Goal: Task Accomplishment & Management: Manage account settings

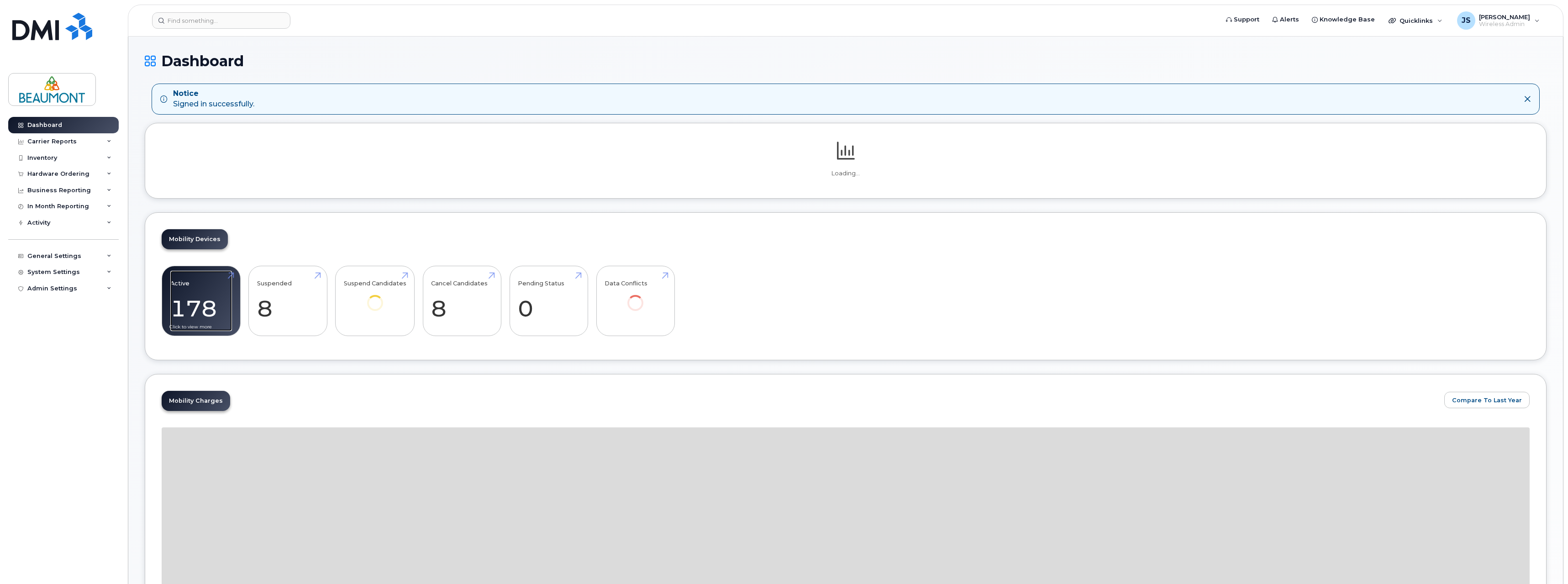
click at [208, 295] on link "Active 178" at bounding box center [201, 301] width 61 height 60
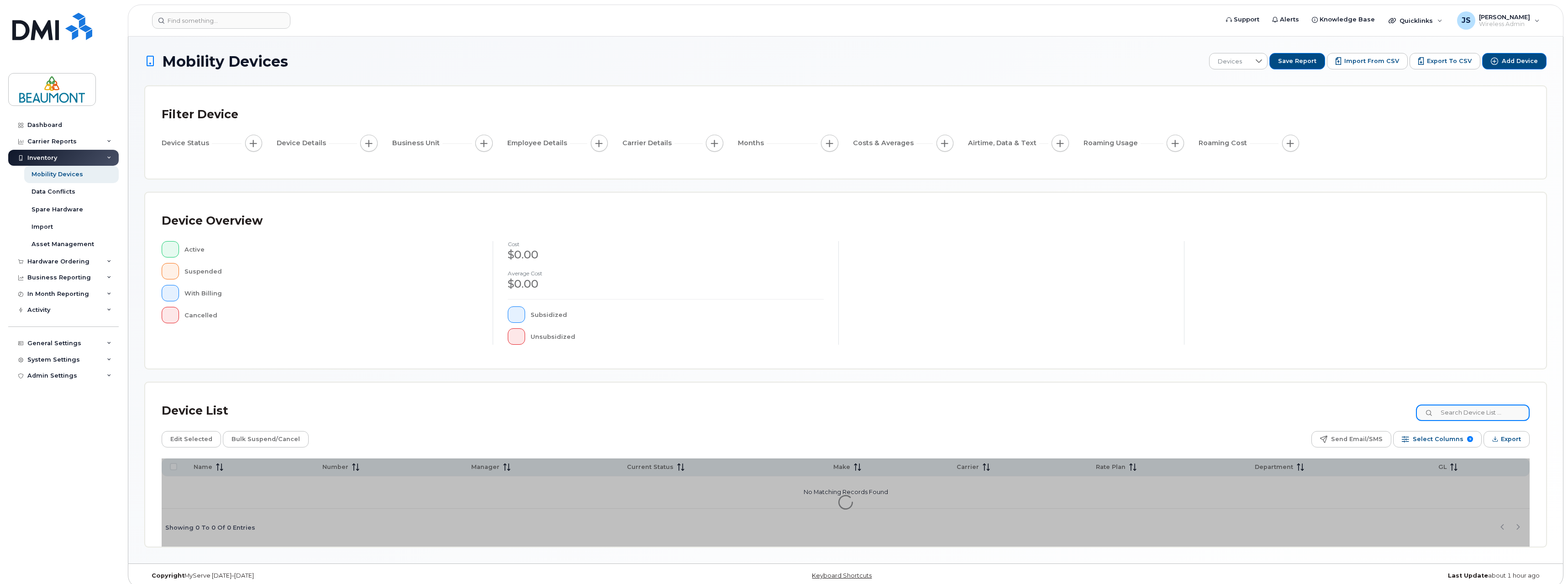
click at [1472, 417] on input at bounding box center [1472, 413] width 114 height 16
type input "punam"
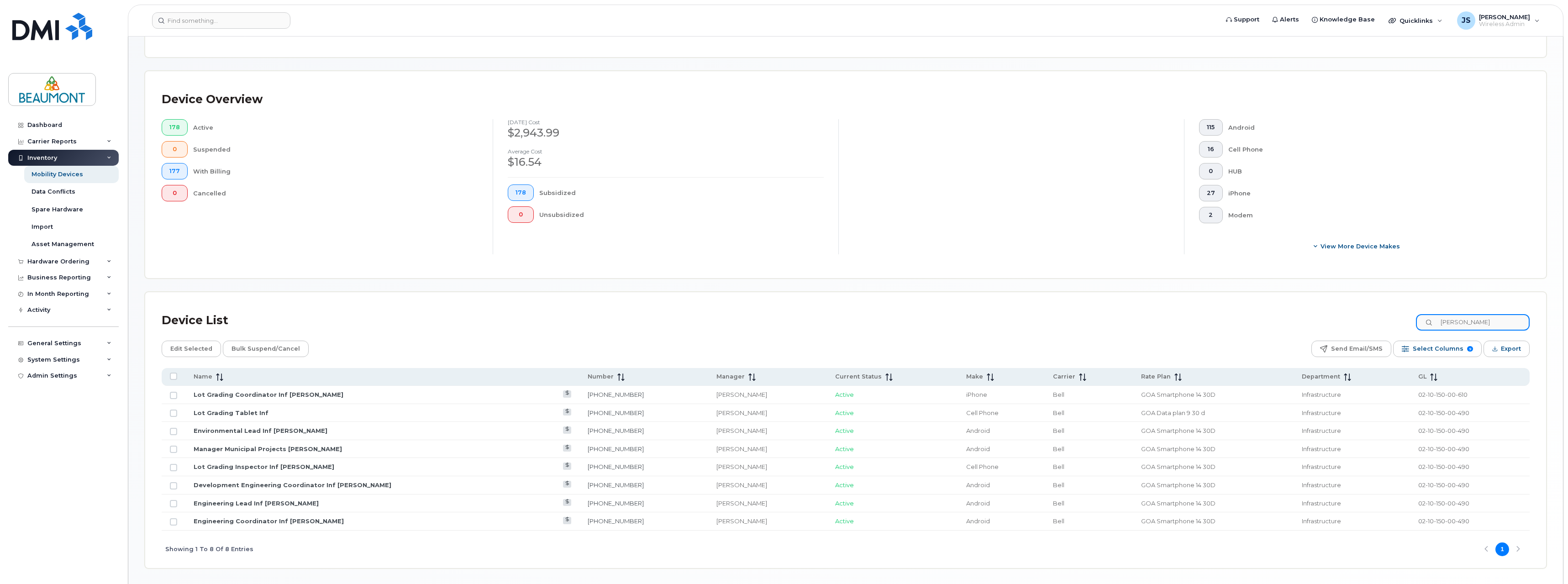
scroll to position [168, 0]
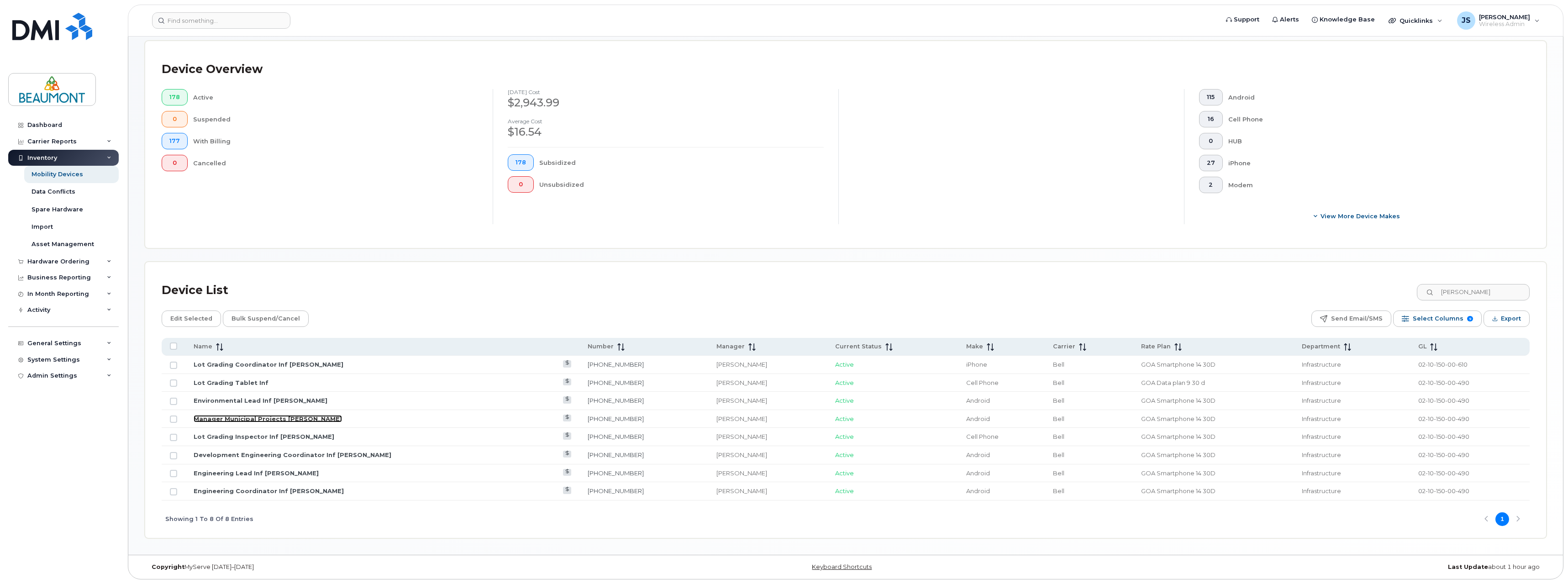
click at [309, 418] on link "Manager Municipal Projects Punam Grewal" at bounding box center [268, 419] width 149 height 7
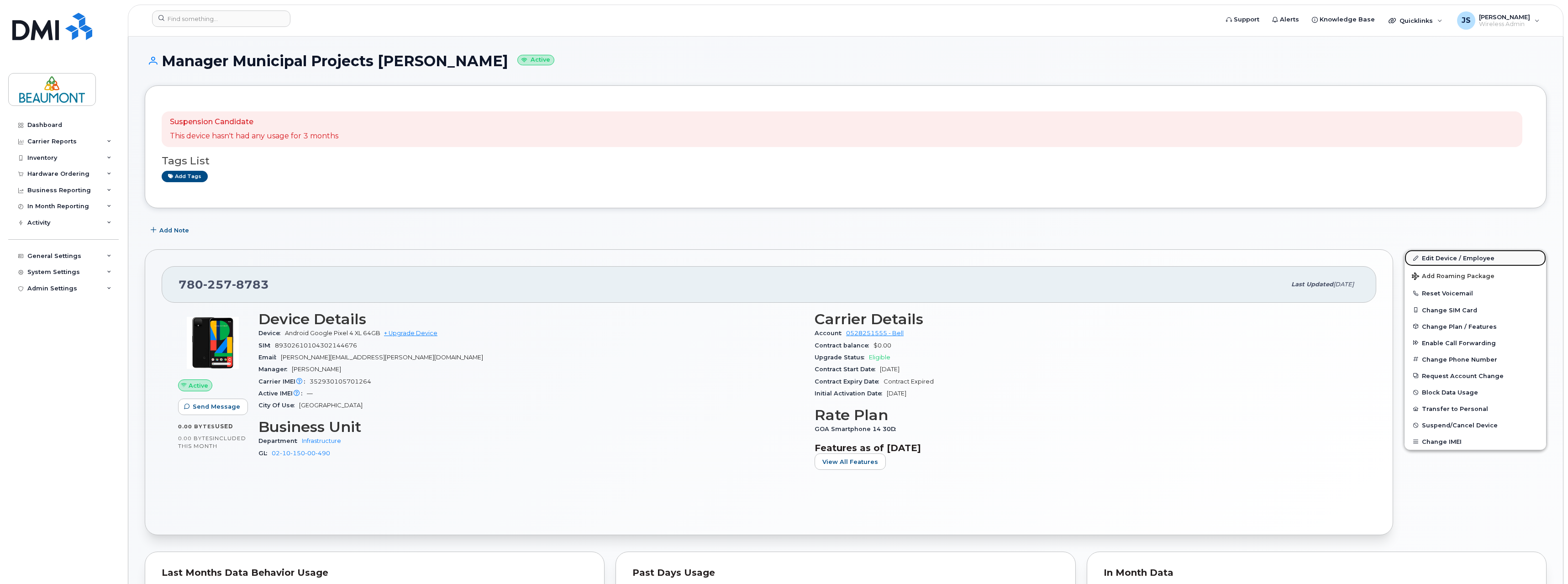
click at [1446, 260] on link "Edit Device / Employee" at bounding box center [1475, 258] width 142 height 16
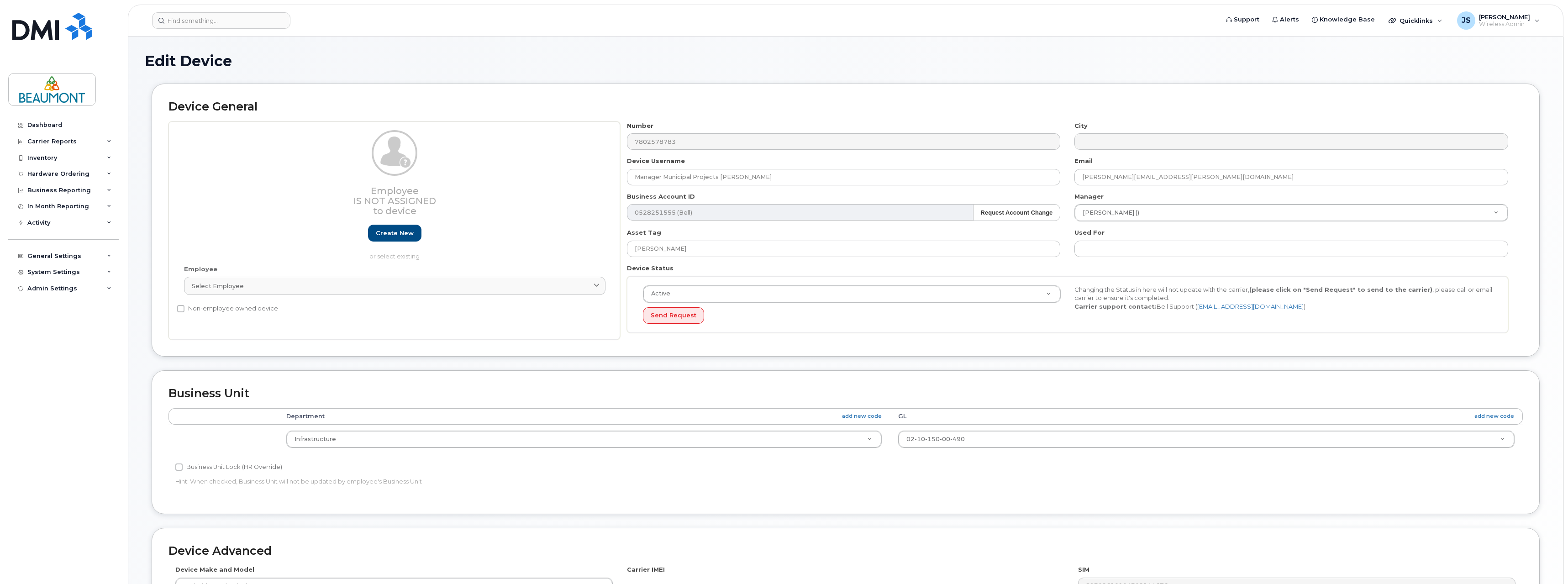
select select "5823768"
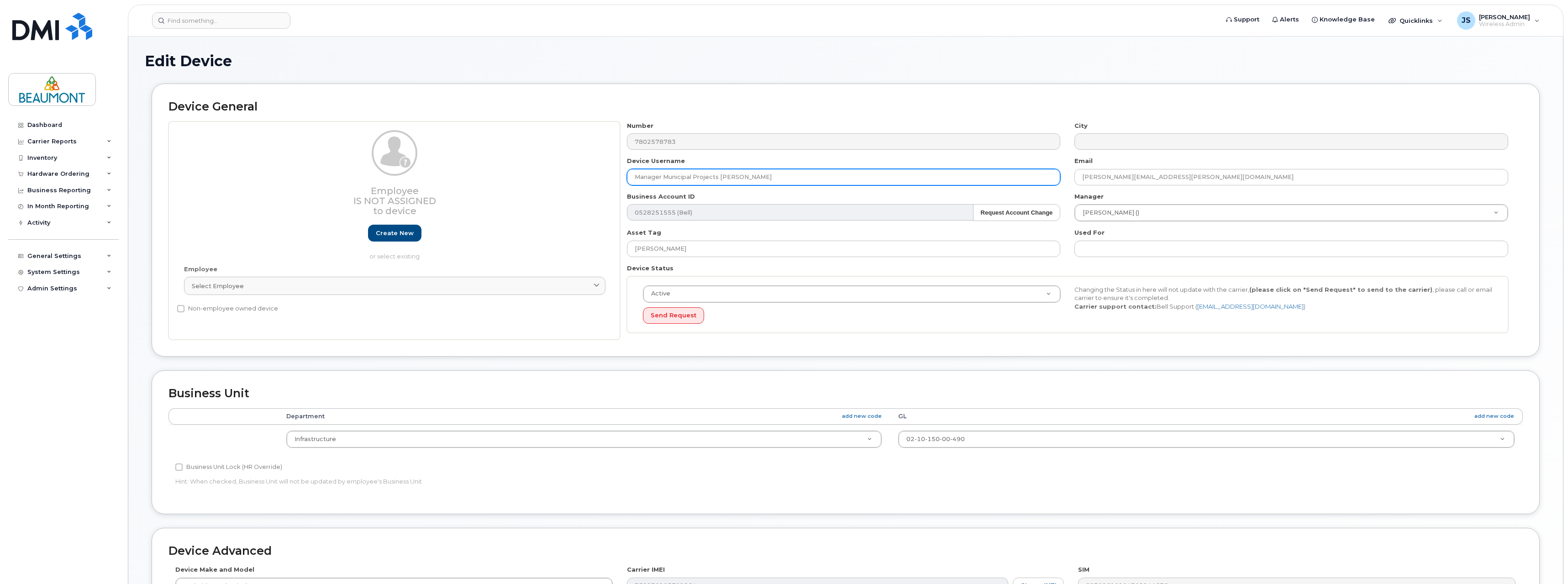
drag, startPoint x: 721, startPoint y: 177, endPoint x: 923, endPoint y: 177, distance: 202.0
click at [923, 177] on input "Manager Municipal Projects Punam Grewal" at bounding box center [844, 177] width 434 height 16
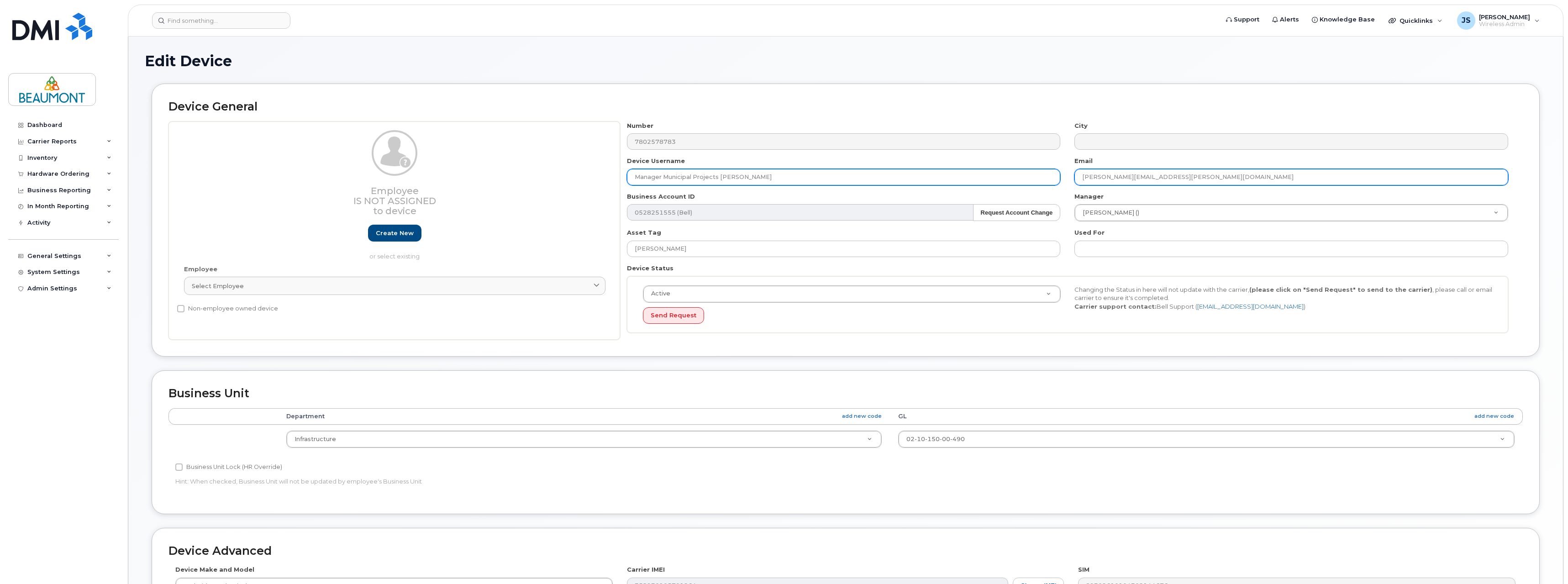
type input "Manager Municipal Projects Ryan Anders"
drag, startPoint x: 1125, startPoint y: 177, endPoint x: 1045, endPoint y: 180, distance: 80.1
click at [1045, 180] on div "Number 7802578783 City Device Username Manager Municipal Projects Ryan Anders E…" at bounding box center [1068, 231] width 895 height 219
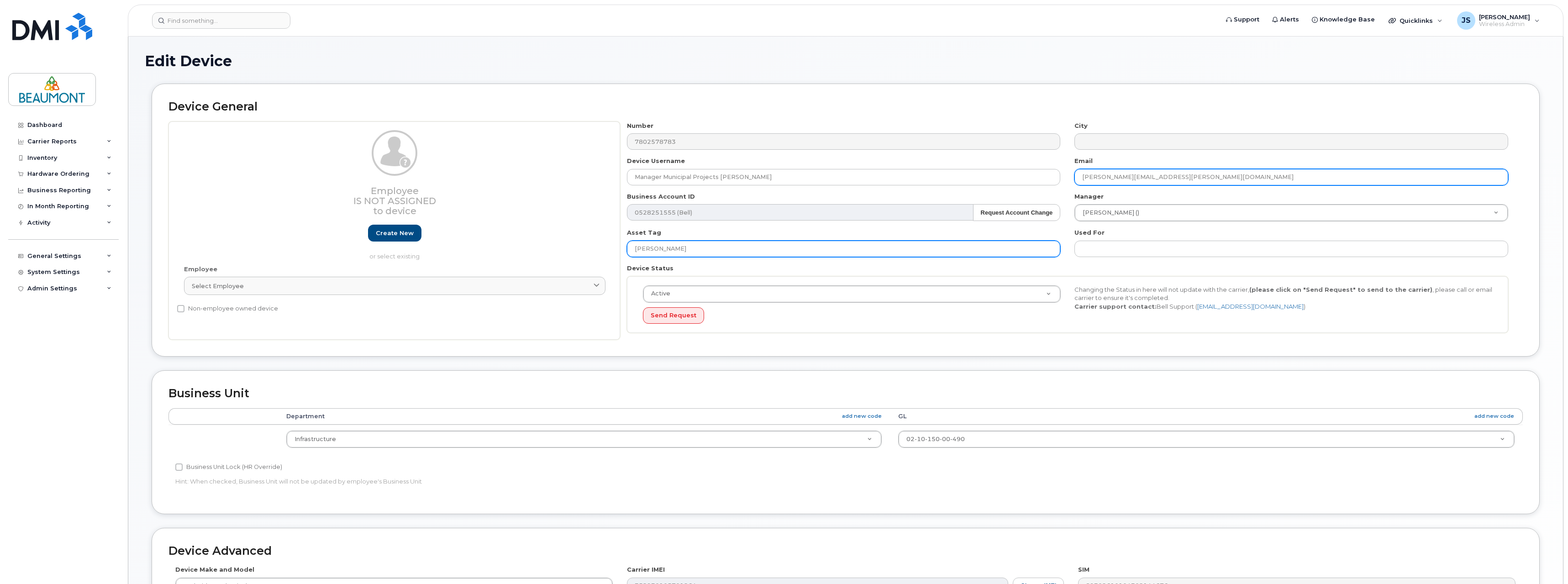
type input "Ryan.Anders@beaumont.ab.ca"
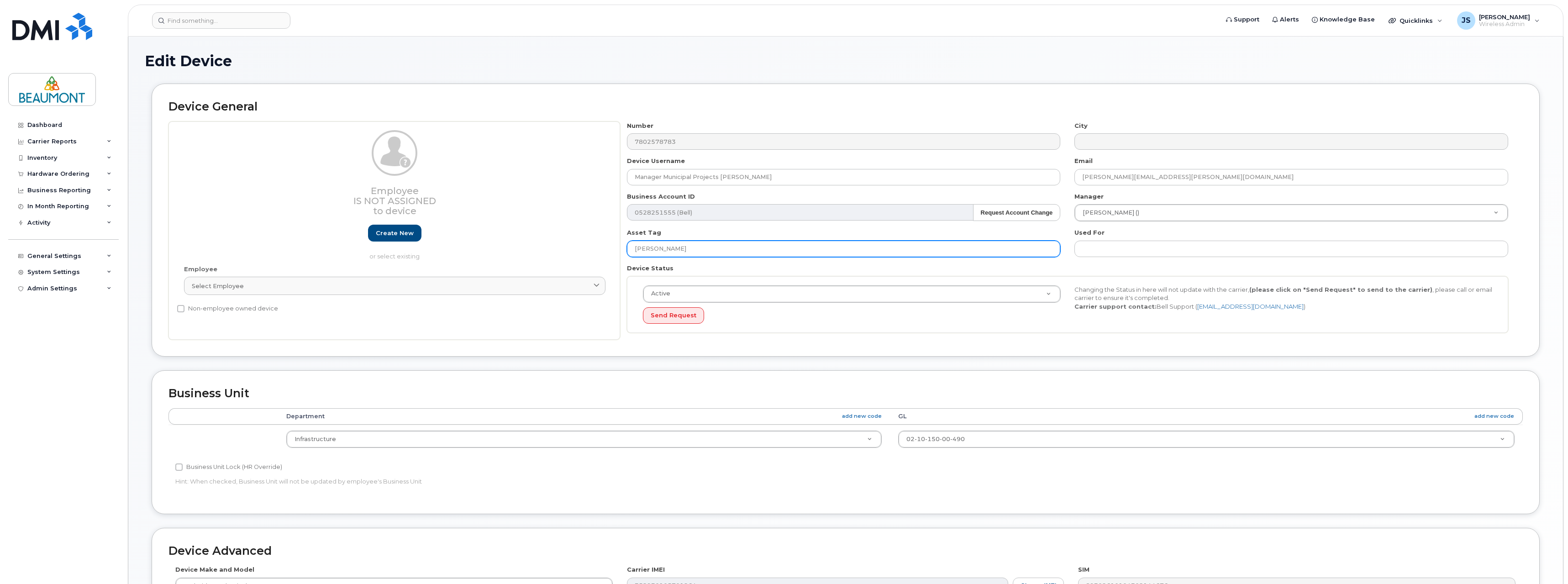
drag, startPoint x: 681, startPoint y: 255, endPoint x: 608, endPoint y: 252, distance: 73.1
click at [608, 252] on div "Employee Is not assigned to device Create new or select existing Employee Selec…" at bounding box center [845, 231] width 1354 height 219
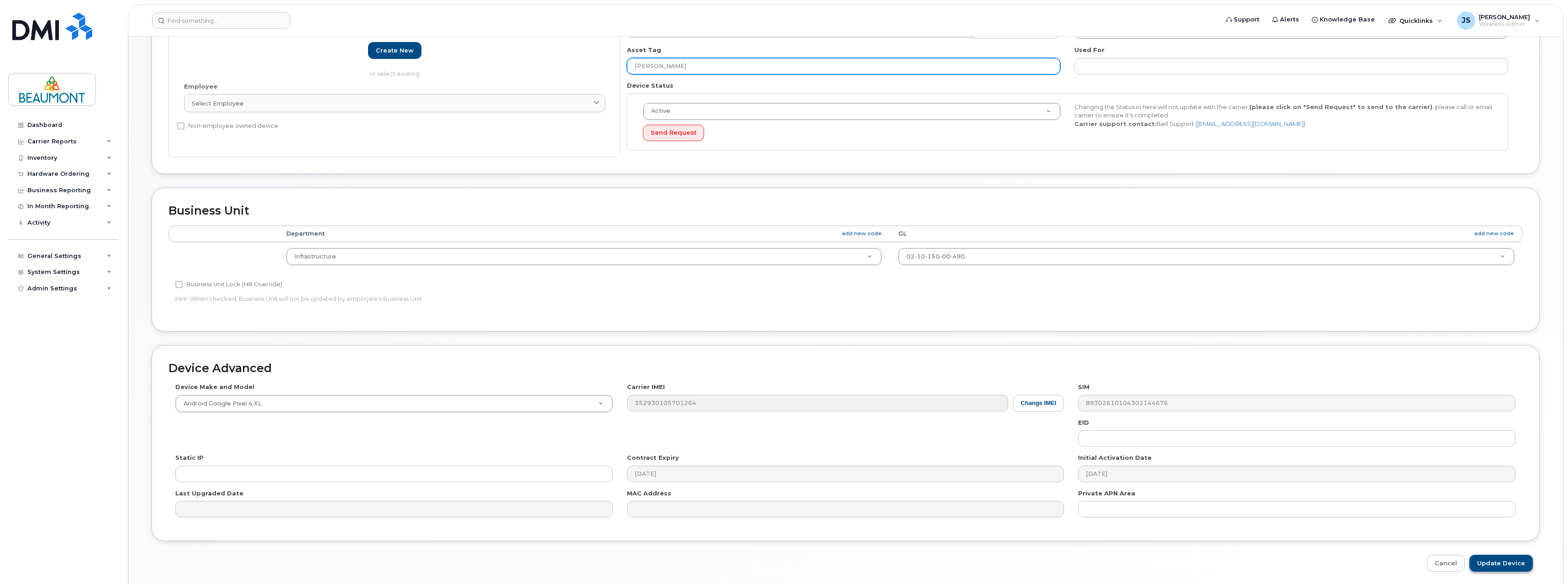
type input "Ryan Anders"
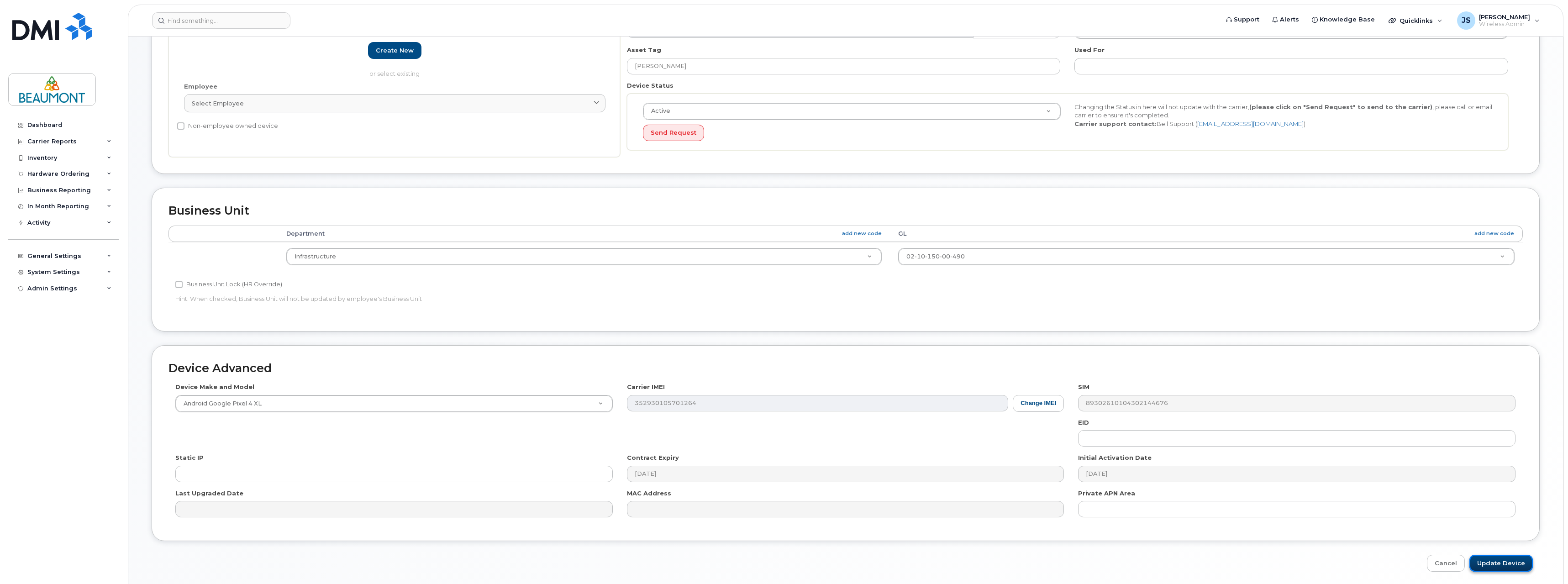
click at [1497, 560] on input "Update Device" at bounding box center [1501, 563] width 63 height 17
type input "Saving..."
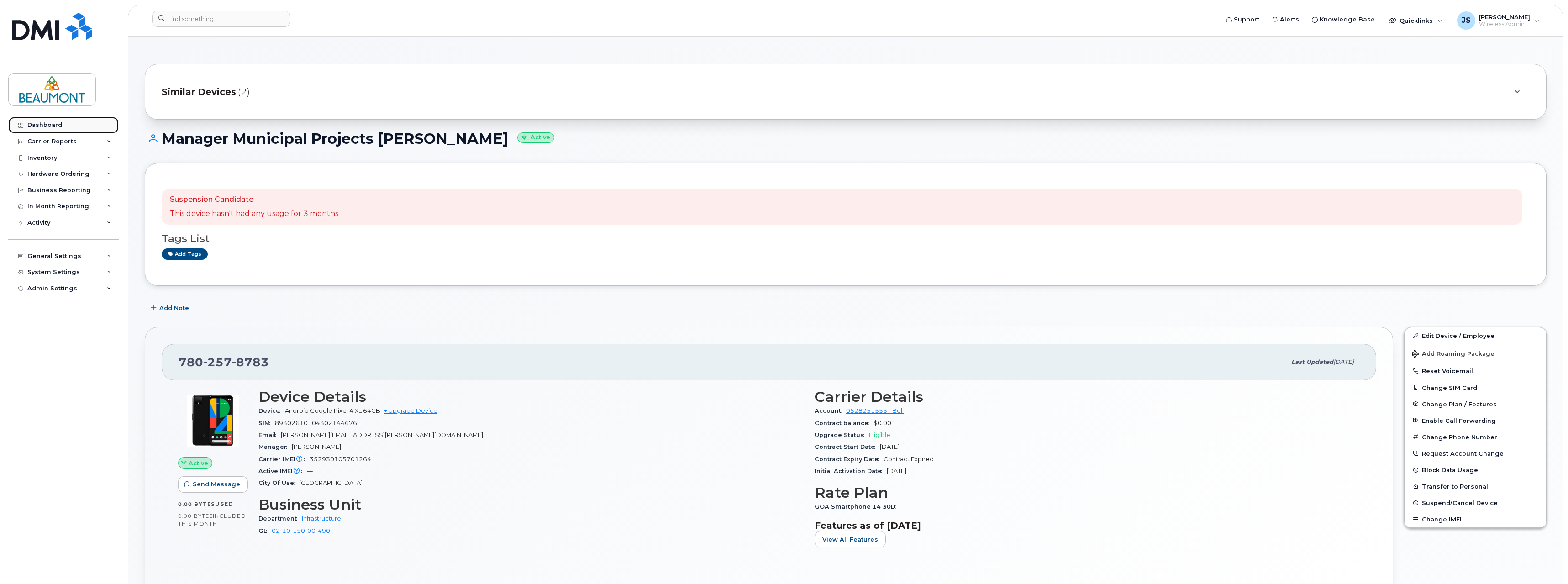
click at [49, 123] on div "Dashboard" at bounding box center [44, 125] width 35 height 7
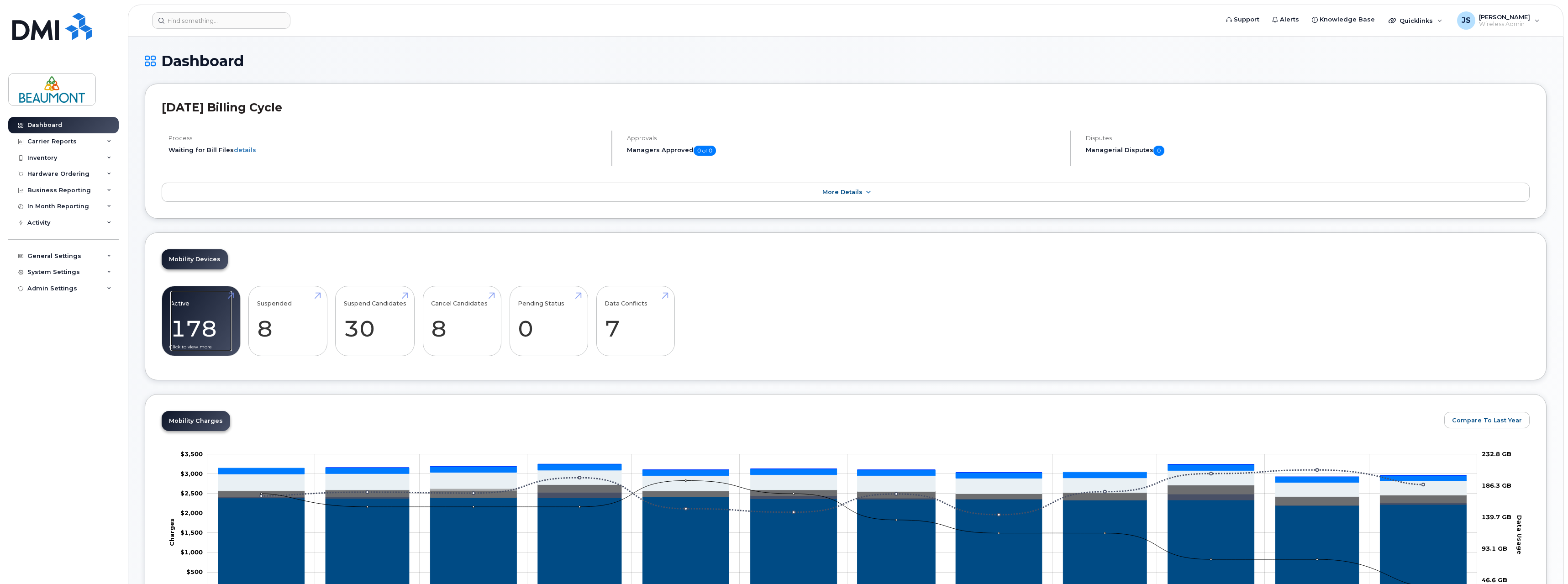
click at [209, 316] on link "Active 178" at bounding box center [201, 321] width 61 height 60
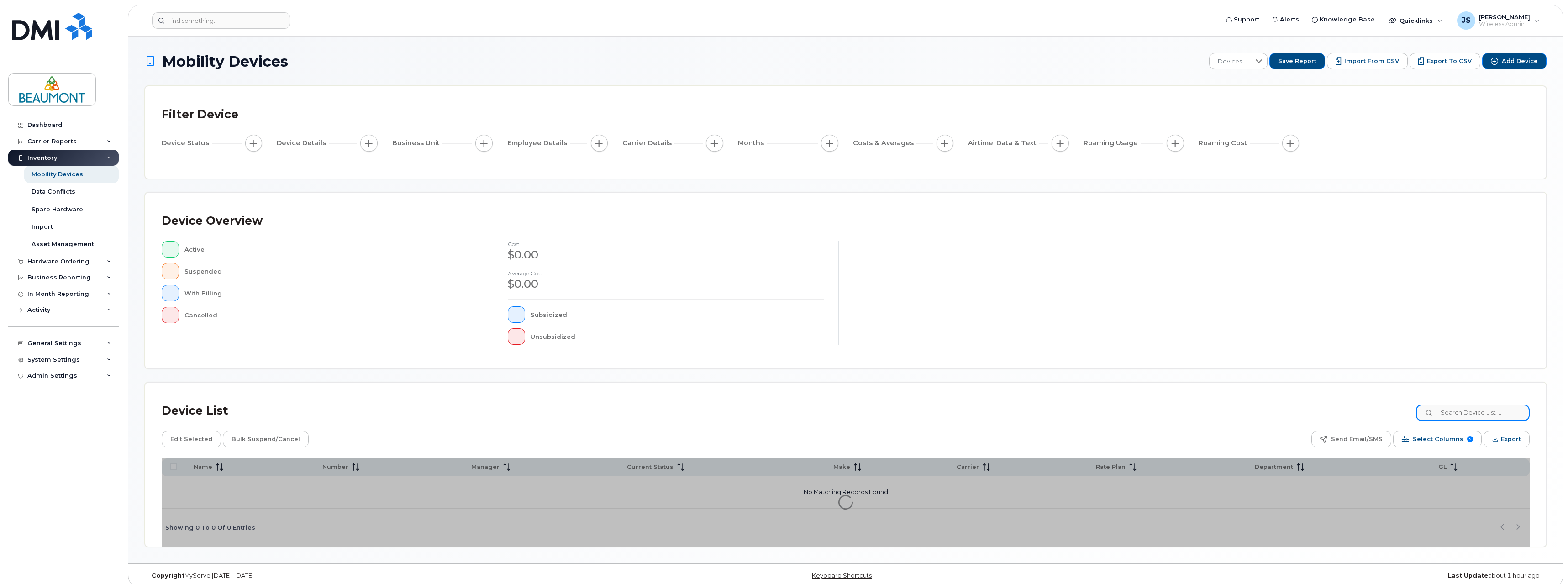
click at [1466, 412] on input at bounding box center [1472, 413] width 114 height 16
type input "[PERSON_NAME]"
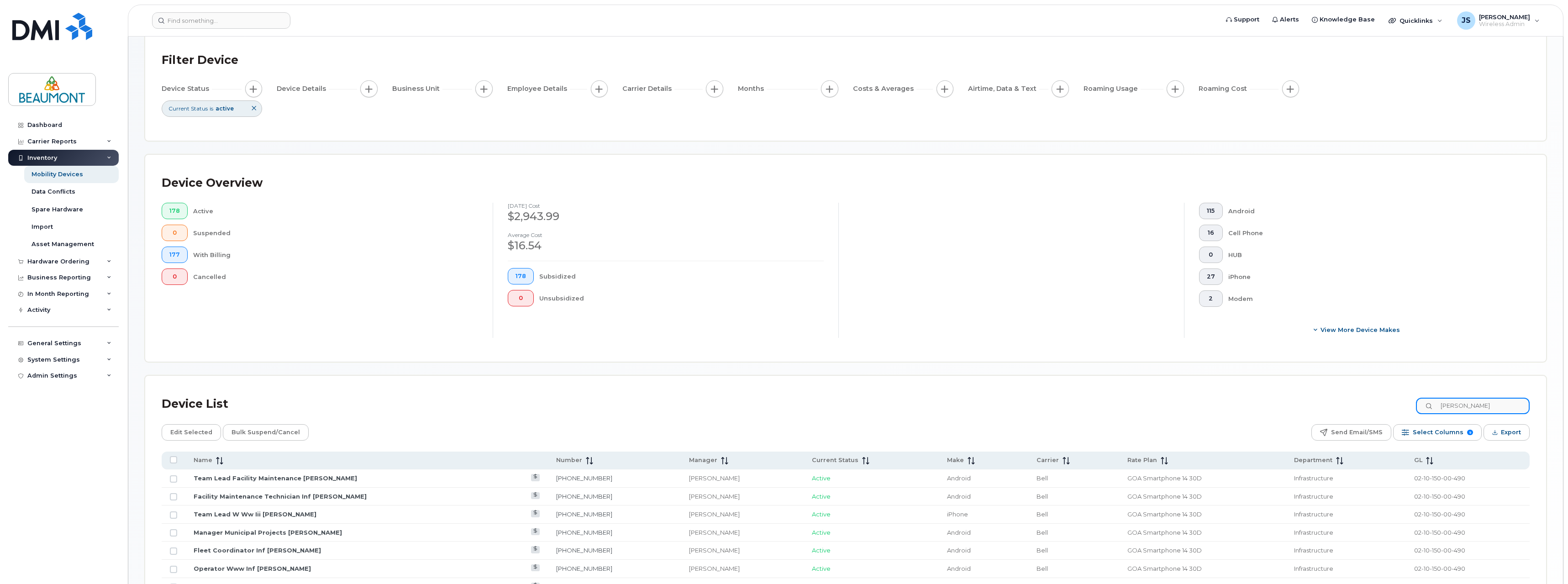
scroll to position [137, 0]
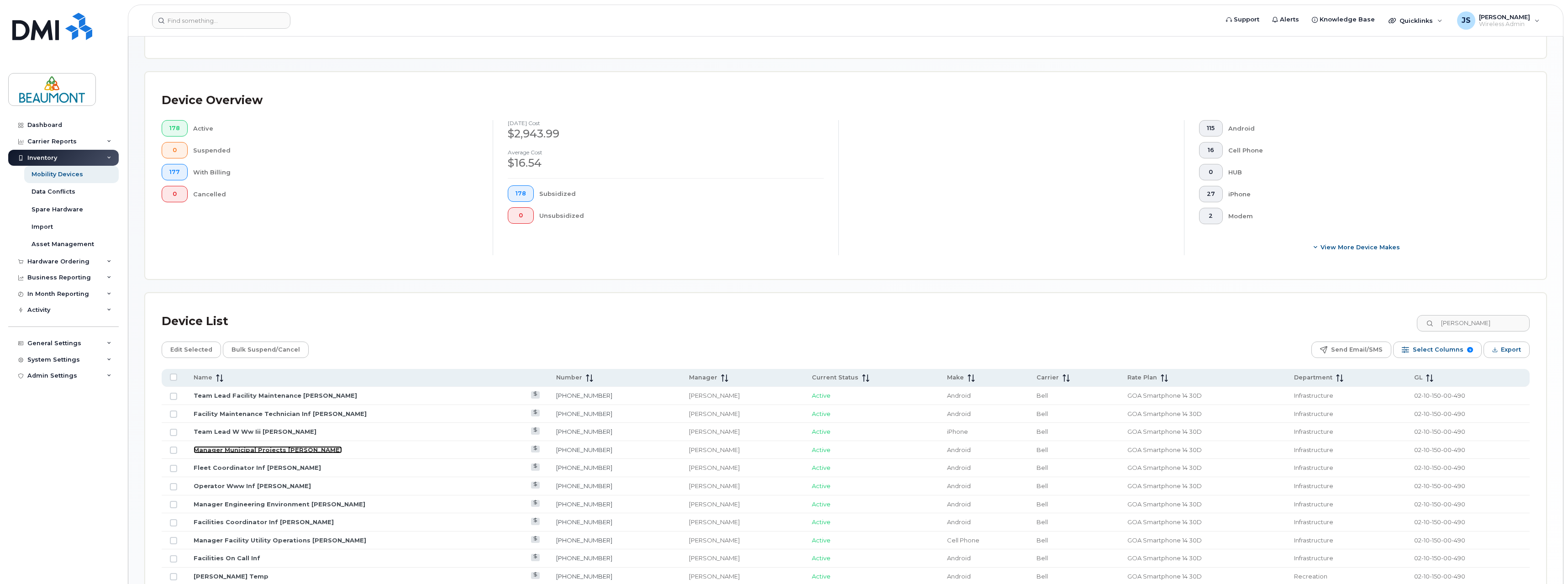
click at [271, 451] on link "Manager Municipal Projects [PERSON_NAME]" at bounding box center [268, 450] width 149 height 7
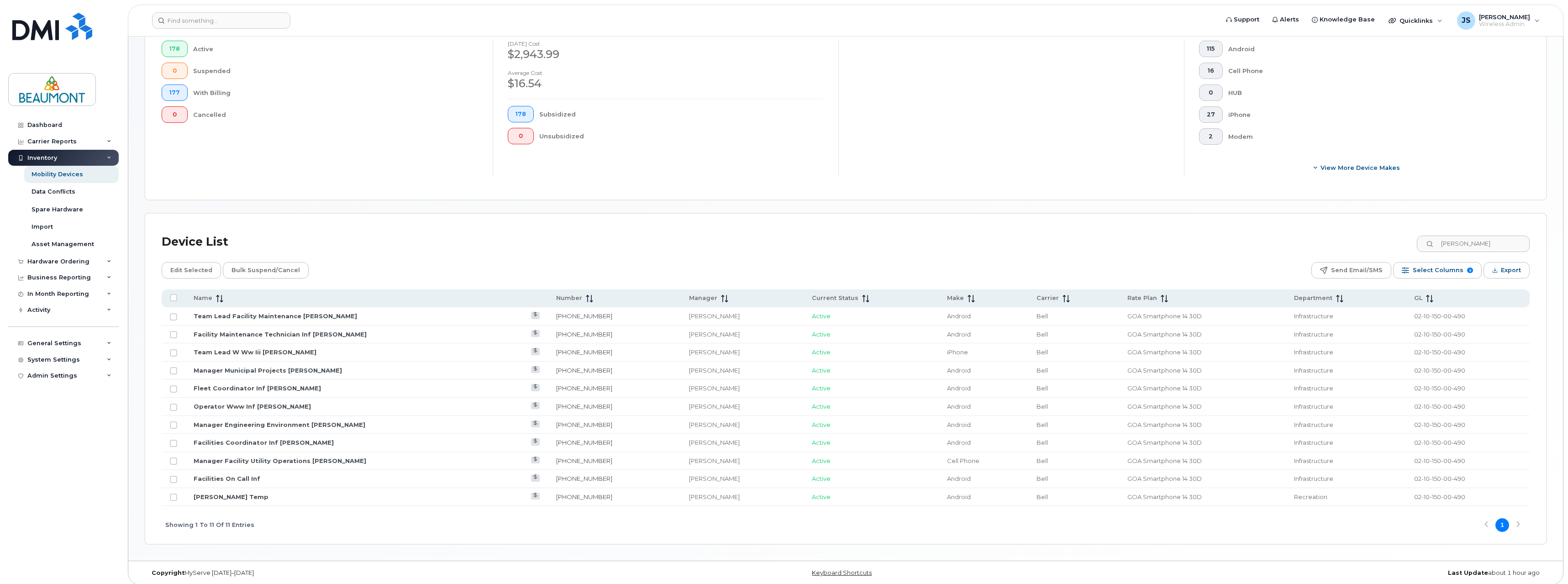
scroll to position [222, 0]
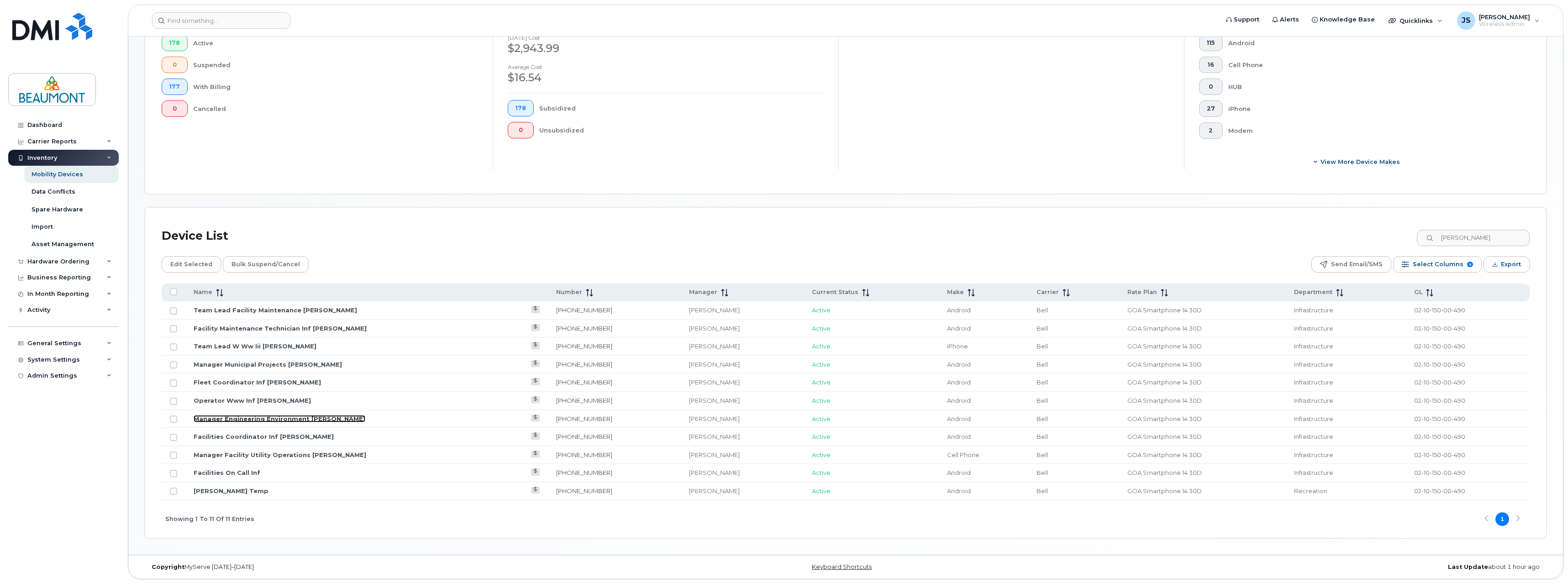
click at [329, 417] on link "Manager Engineering Environment [PERSON_NAME]" at bounding box center [279, 419] width 172 height 7
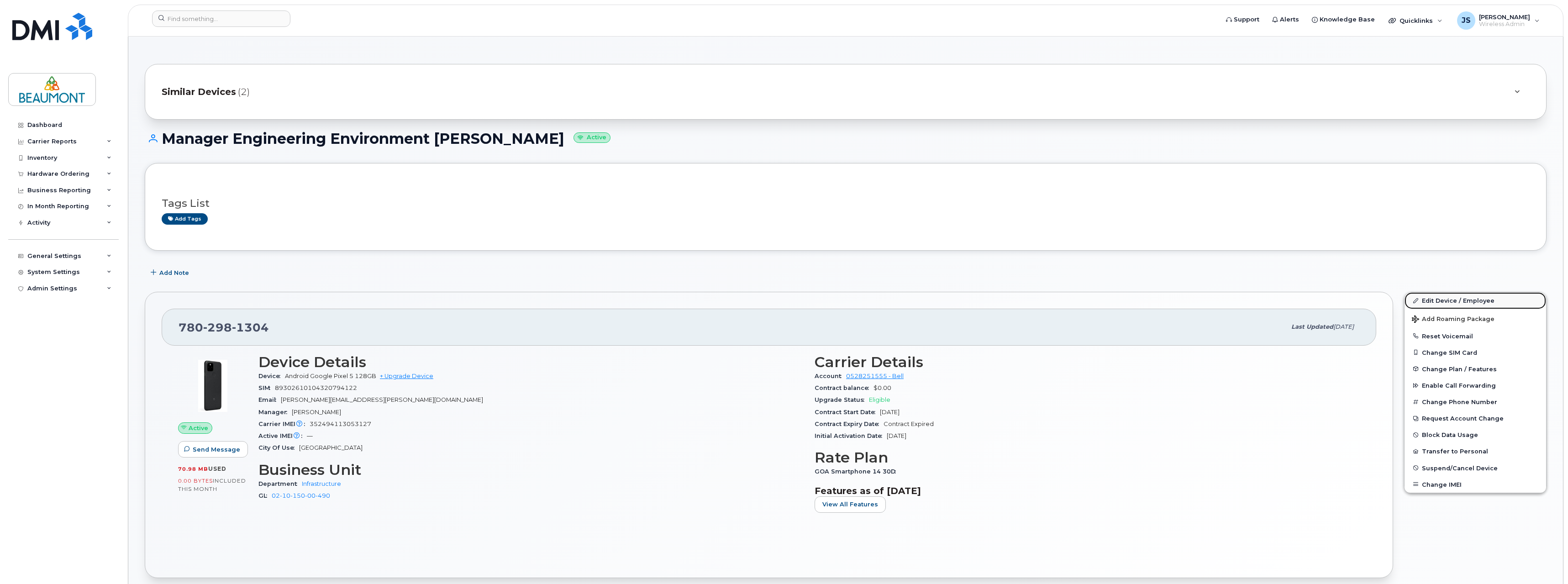
click at [1457, 299] on link "Edit Device / Employee" at bounding box center [1475, 300] width 142 height 16
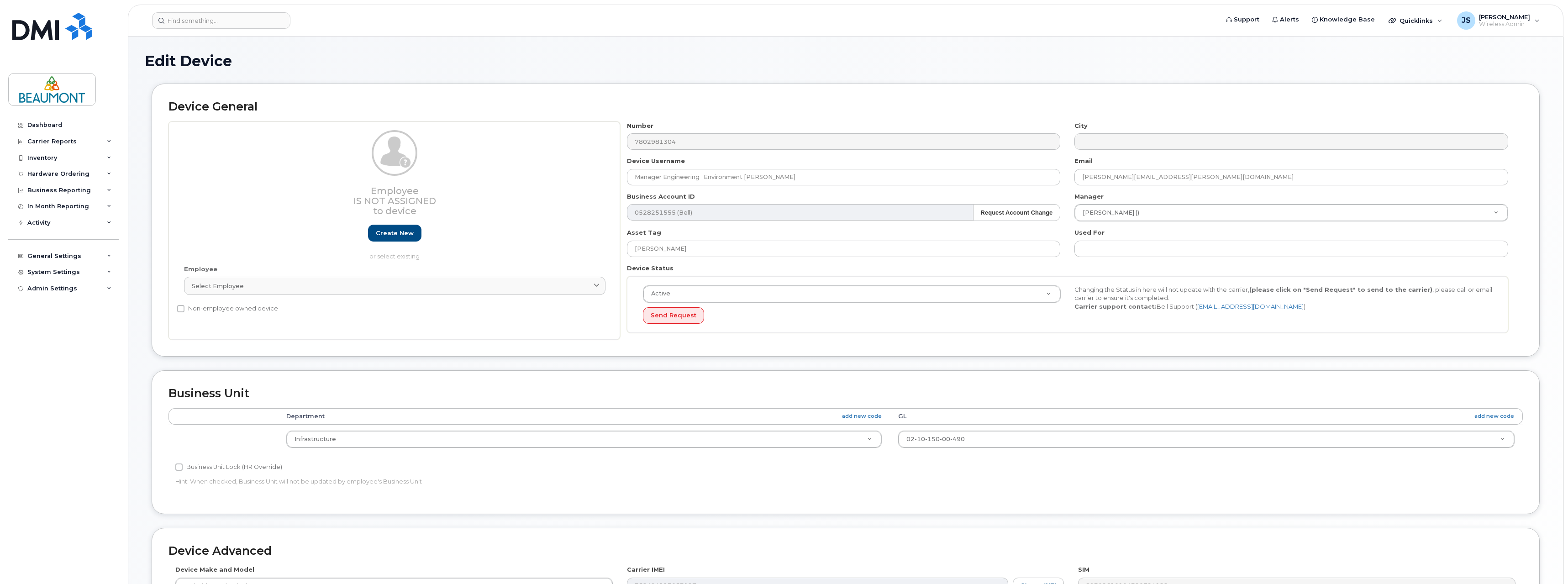
select select "5823768"
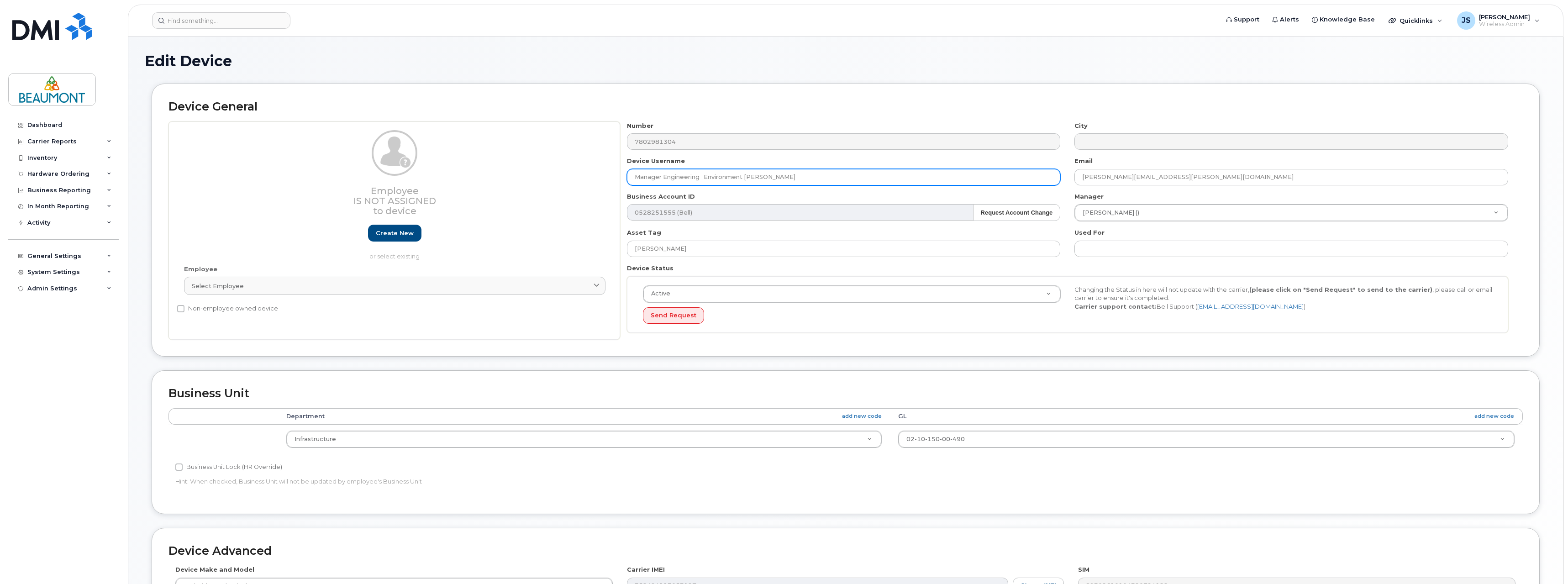
drag, startPoint x: 750, startPoint y: 178, endPoint x: 928, endPoint y: 188, distance: 178.3
click at [928, 188] on div "Number 7802981304 City Device Username Manager Engineering Environment Ryan And…" at bounding box center [1068, 231] width 895 height 219
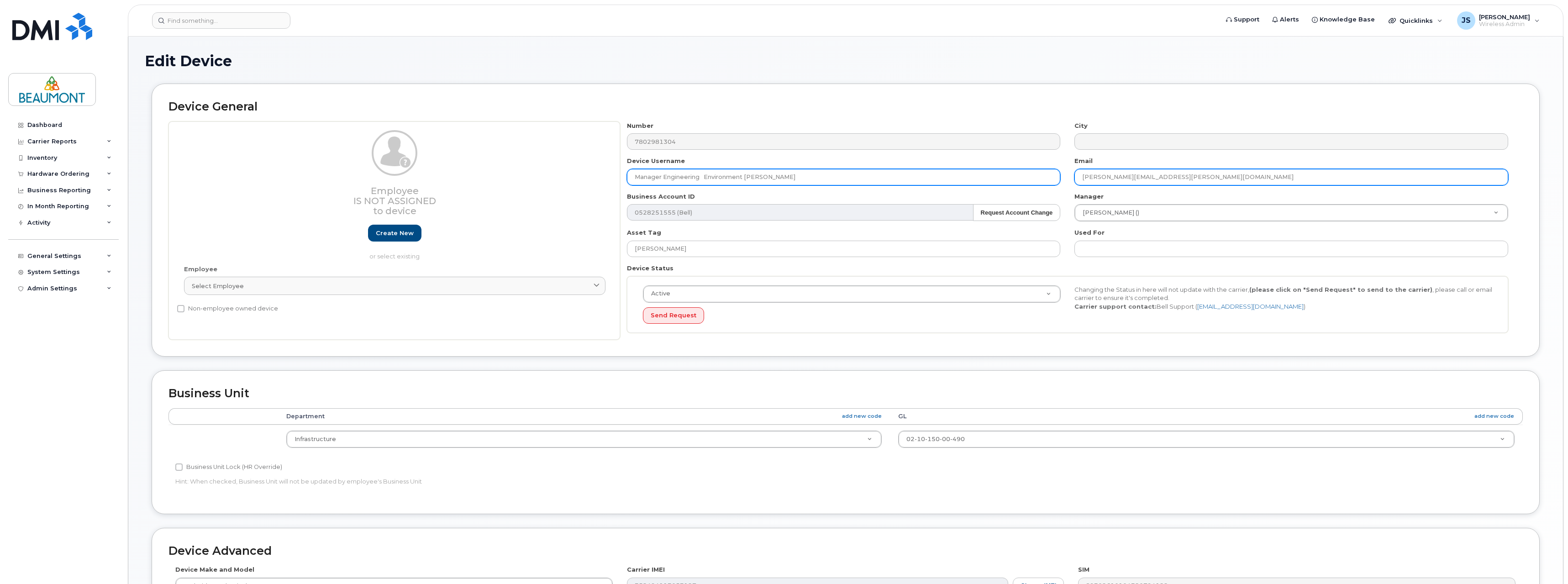
type input "Manager Engineering Environment Punam Grewal"
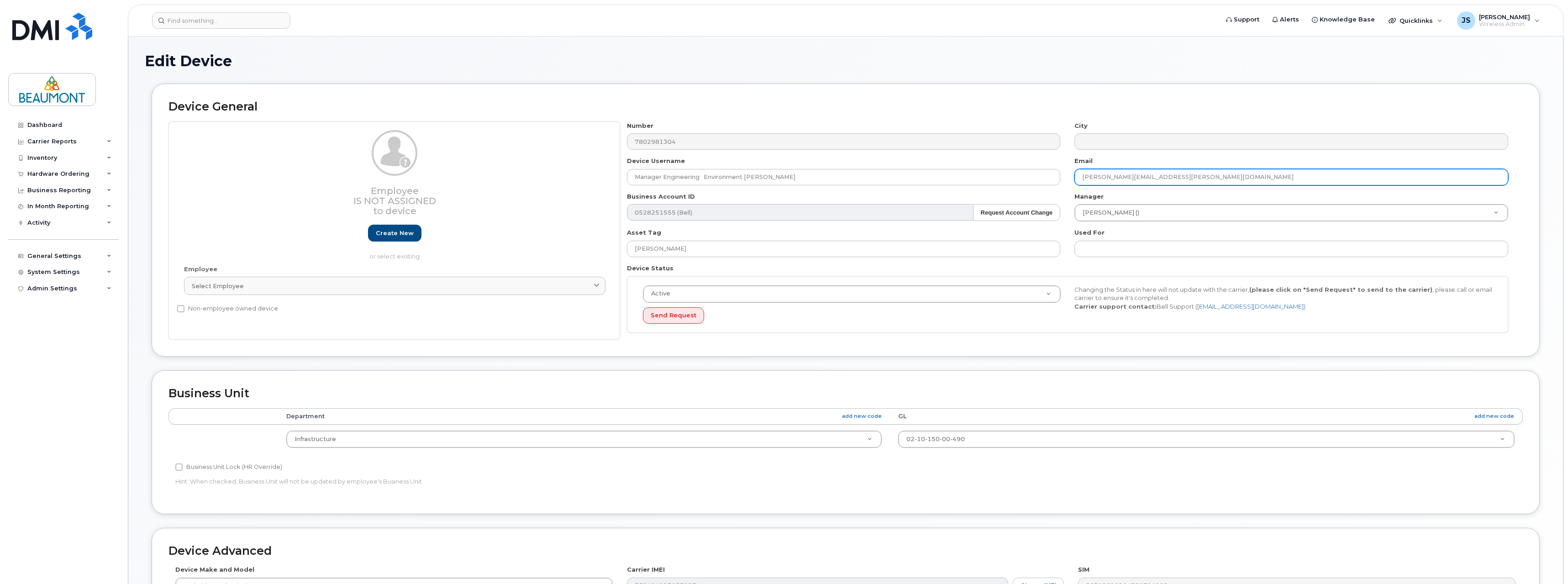
click at [1120, 177] on input "Ryan.Anders@beaumont.ab.ca" at bounding box center [1291, 177] width 434 height 16
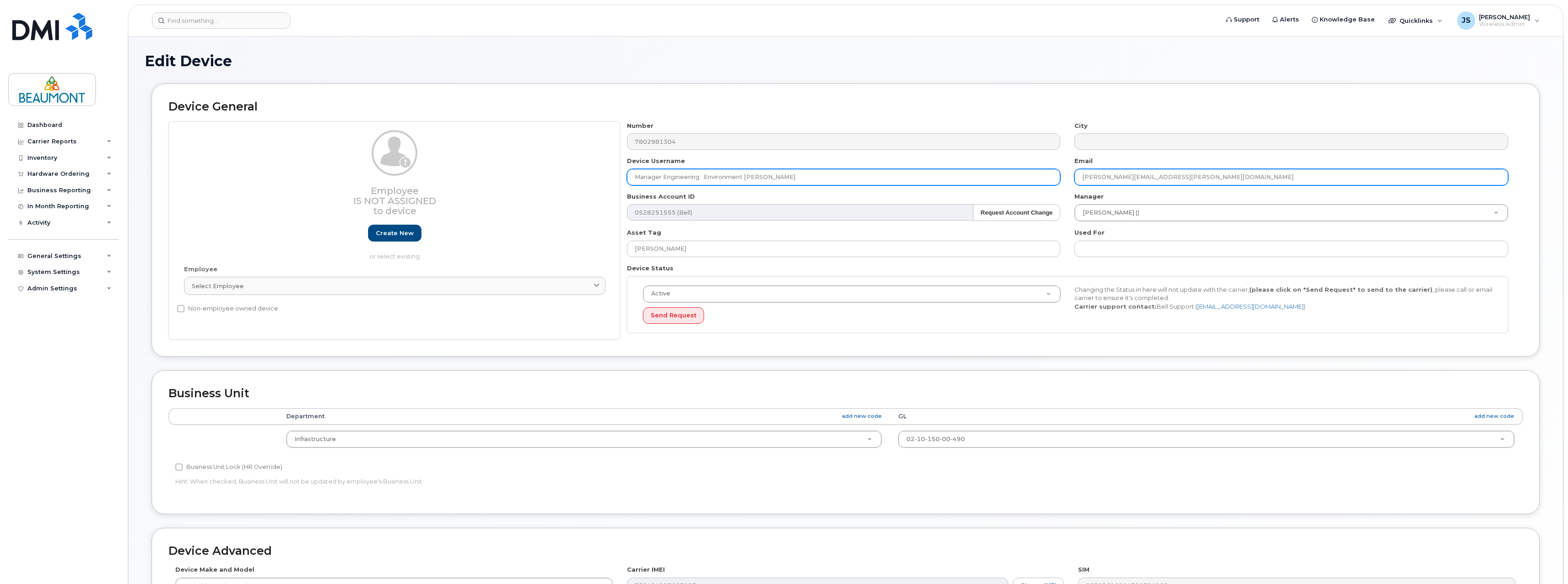
drag, startPoint x: 1119, startPoint y: 177, endPoint x: 1048, endPoint y: 183, distance: 71.3
click at [1048, 183] on div "Number 7802981304 City Device Username Manager Engineering Environment Punam Gr…" at bounding box center [1068, 231] width 895 height 219
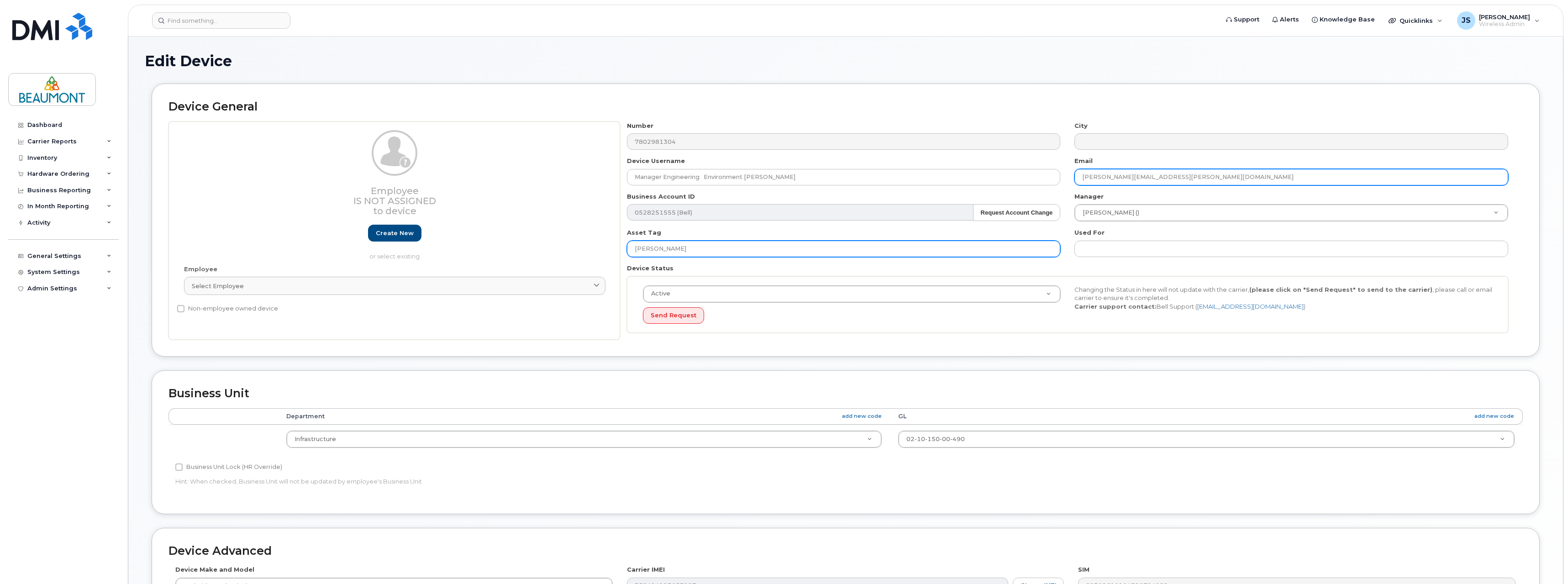
type input "Punam.Grewal@beaumont.ab.ca"
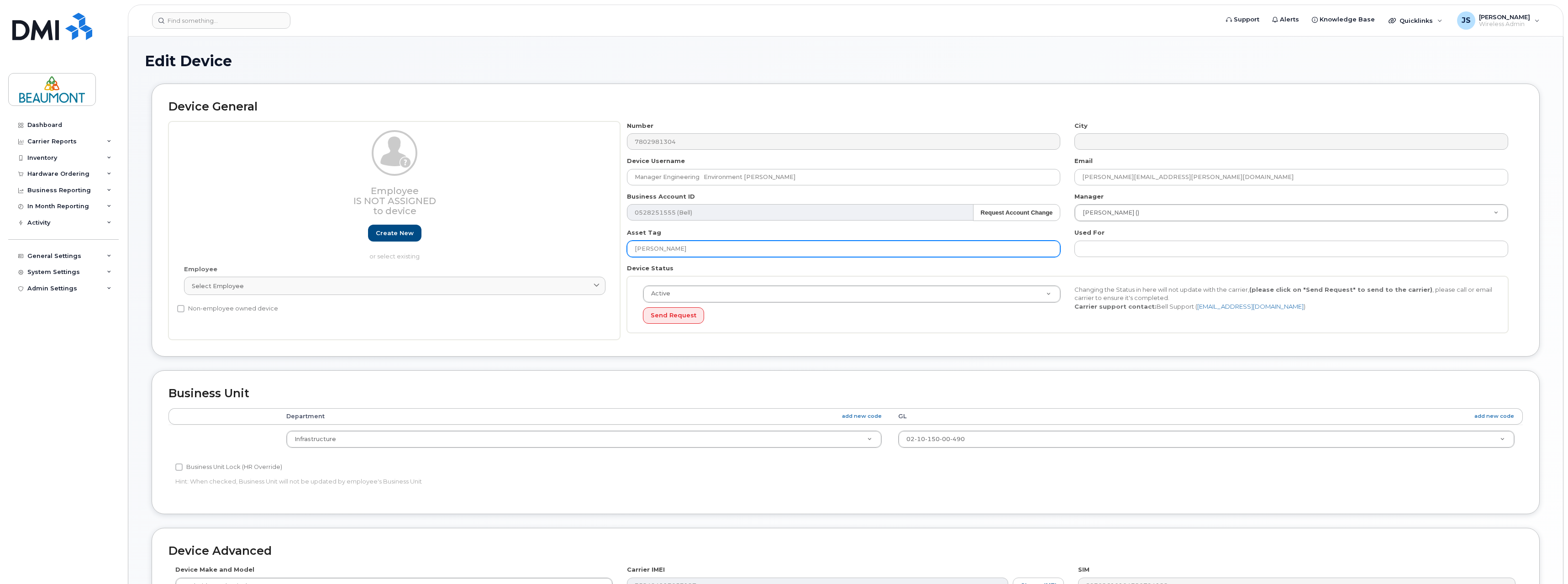
drag, startPoint x: 687, startPoint y: 247, endPoint x: 517, endPoint y: 246, distance: 170.0
click at [517, 246] on div "Employee Is not assigned to device Create new or select existing Employee Selec…" at bounding box center [845, 231] width 1354 height 219
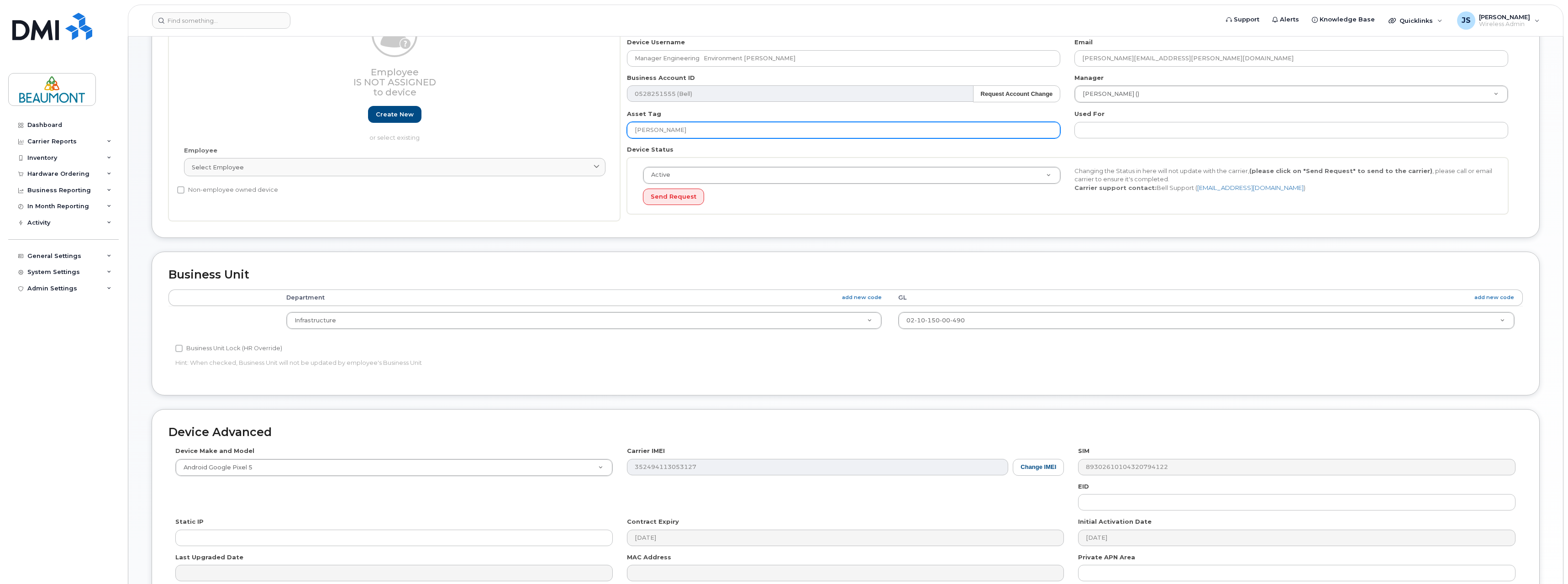
scroll to position [216, 0]
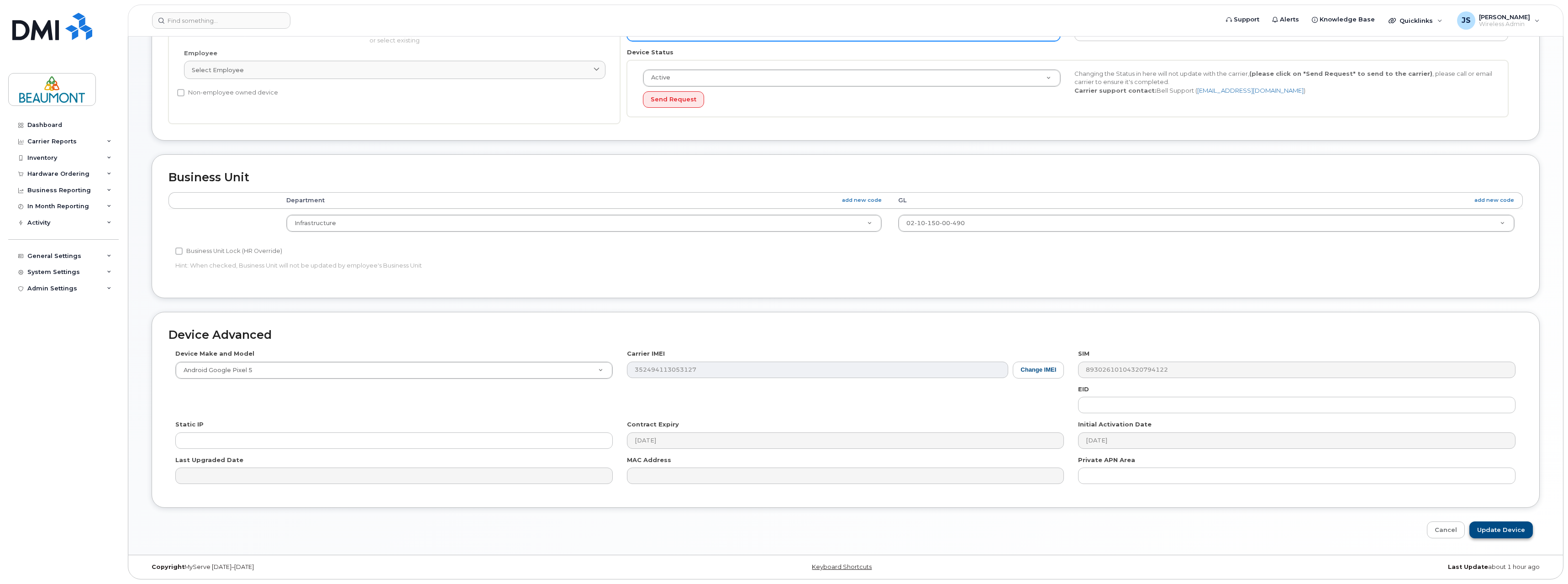
type input "Punam Grewal"
click at [1492, 527] on input "Update Device" at bounding box center [1501, 530] width 63 height 17
type input "Saving..."
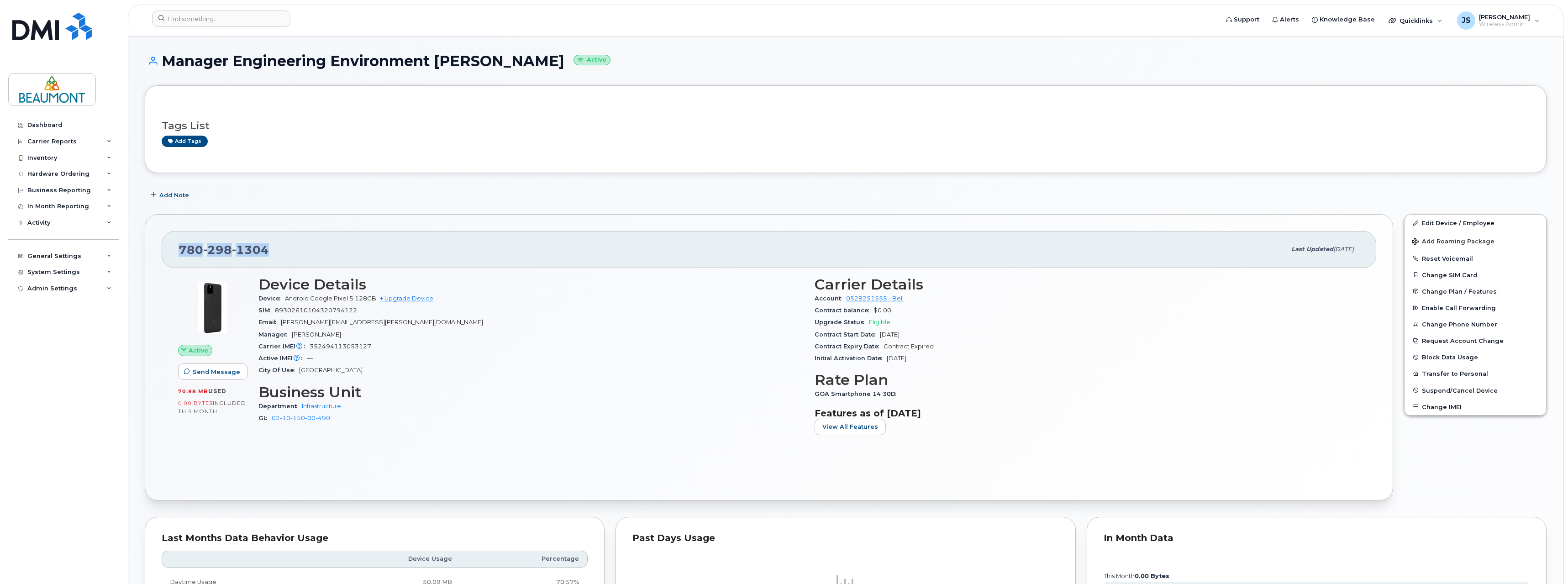
drag, startPoint x: 181, startPoint y: 249, endPoint x: 268, endPoint y: 255, distance: 87.2
click at [268, 255] on div "780 298 1304" at bounding box center [732, 250] width 1107 height 19
copy span "780 298 1304"
click at [51, 130] on link "Dashboard" at bounding box center [64, 125] width 111 height 16
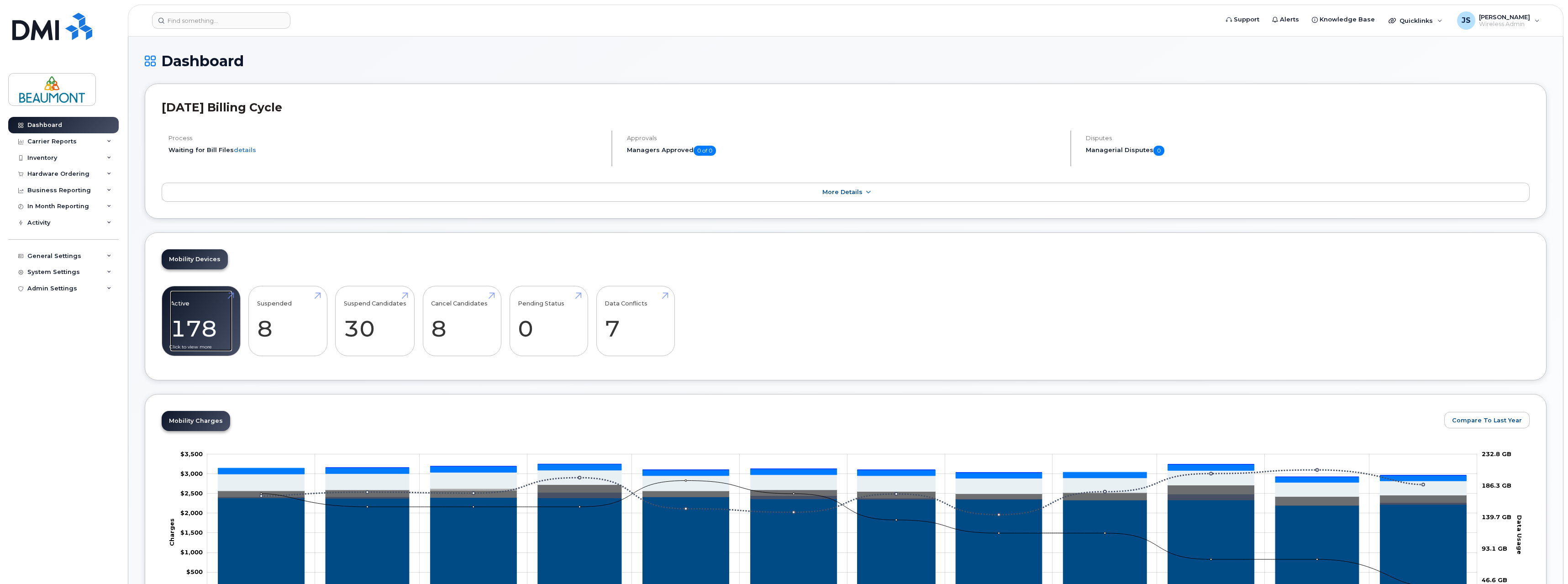
click at [192, 261] on div "Mobility Devices Active 178 Suspended 8 Suspend Candidates 30 Cancel Candidates…" at bounding box center [845, 307] width 1402 height 149
click at [194, 314] on link "Active 178" at bounding box center [201, 321] width 61 height 60
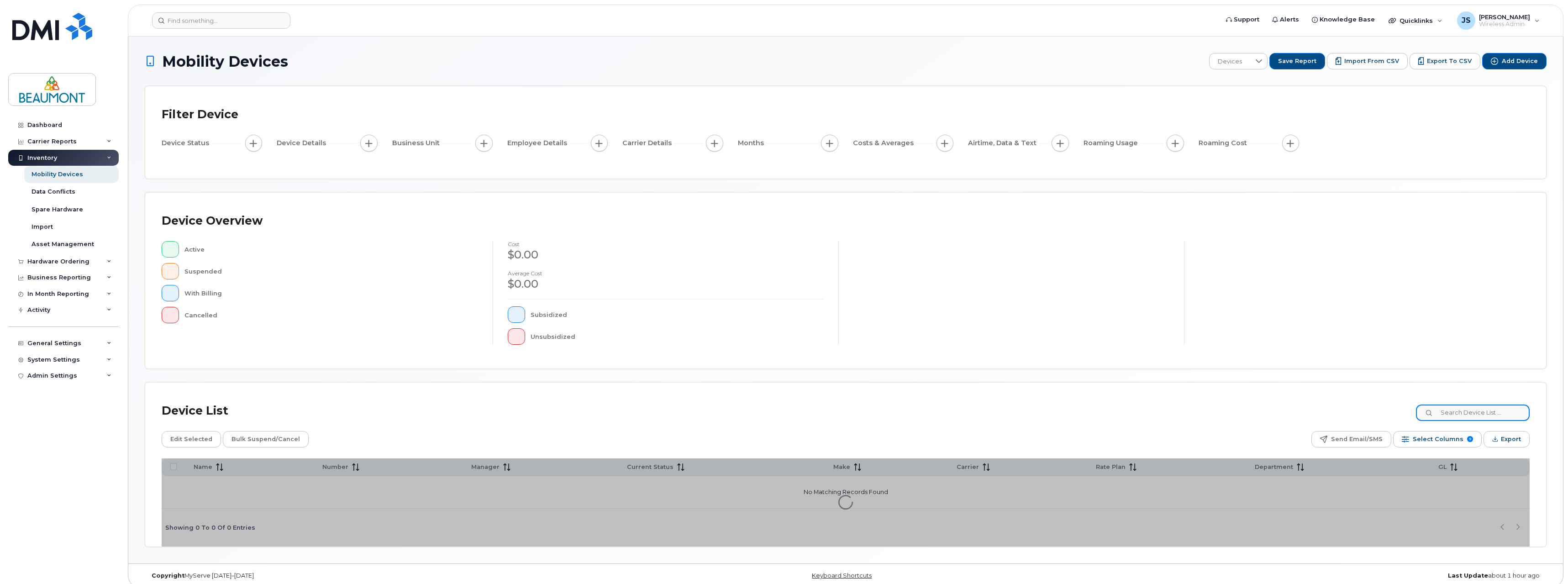
click at [1459, 410] on input at bounding box center [1472, 413] width 114 height 16
type input "[PERSON_NAME]"
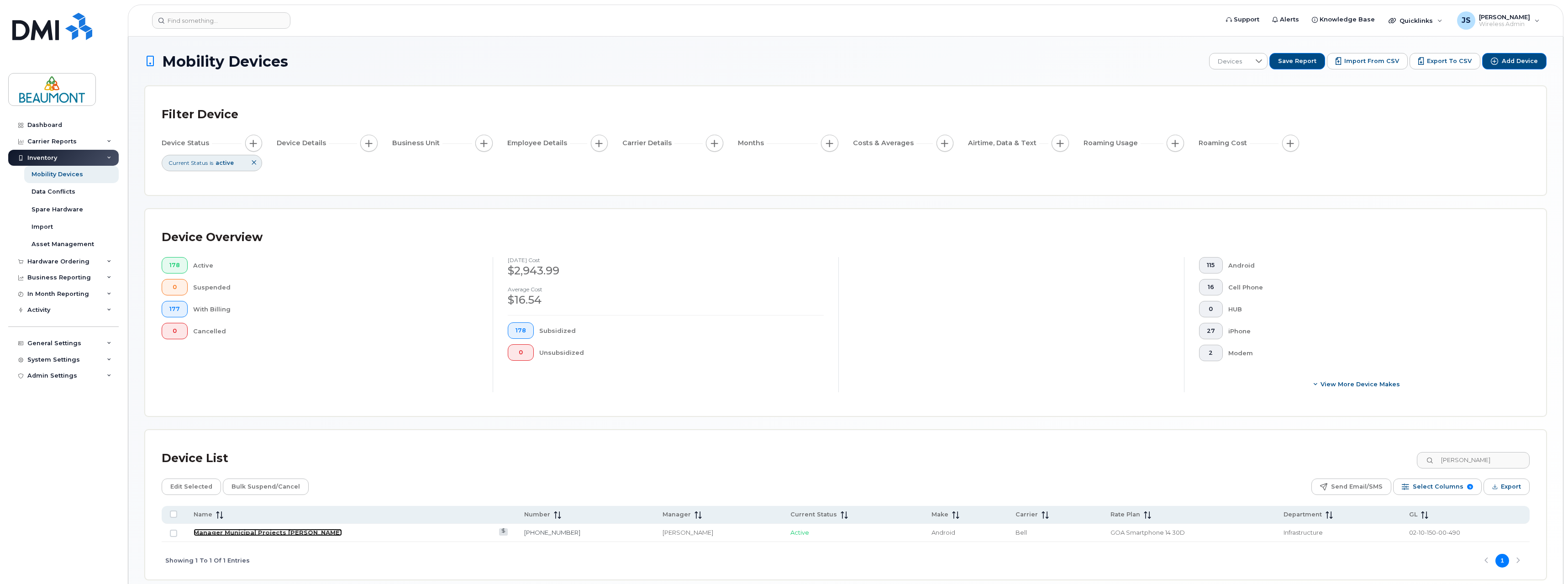
click at [315, 529] on link "Manager Municipal Projects [PERSON_NAME]" at bounding box center [268, 533] width 149 height 7
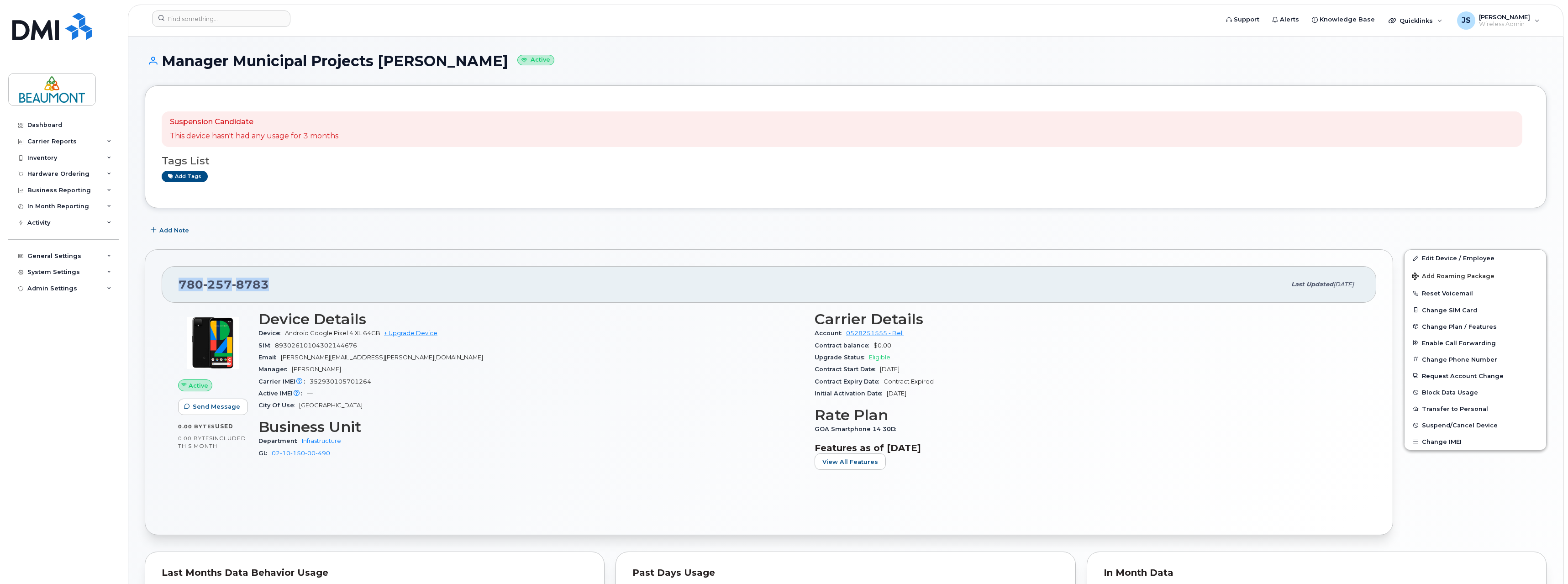
drag, startPoint x: 183, startPoint y: 284, endPoint x: 321, endPoint y: 284, distance: 138.0
click at [321, 284] on div "780 257 8783 Last updated Aug 25, 2025" at bounding box center [769, 284] width 1214 height 37
copy span "780 257 8783"
click at [64, 127] on link "Dashboard" at bounding box center [64, 125] width 111 height 16
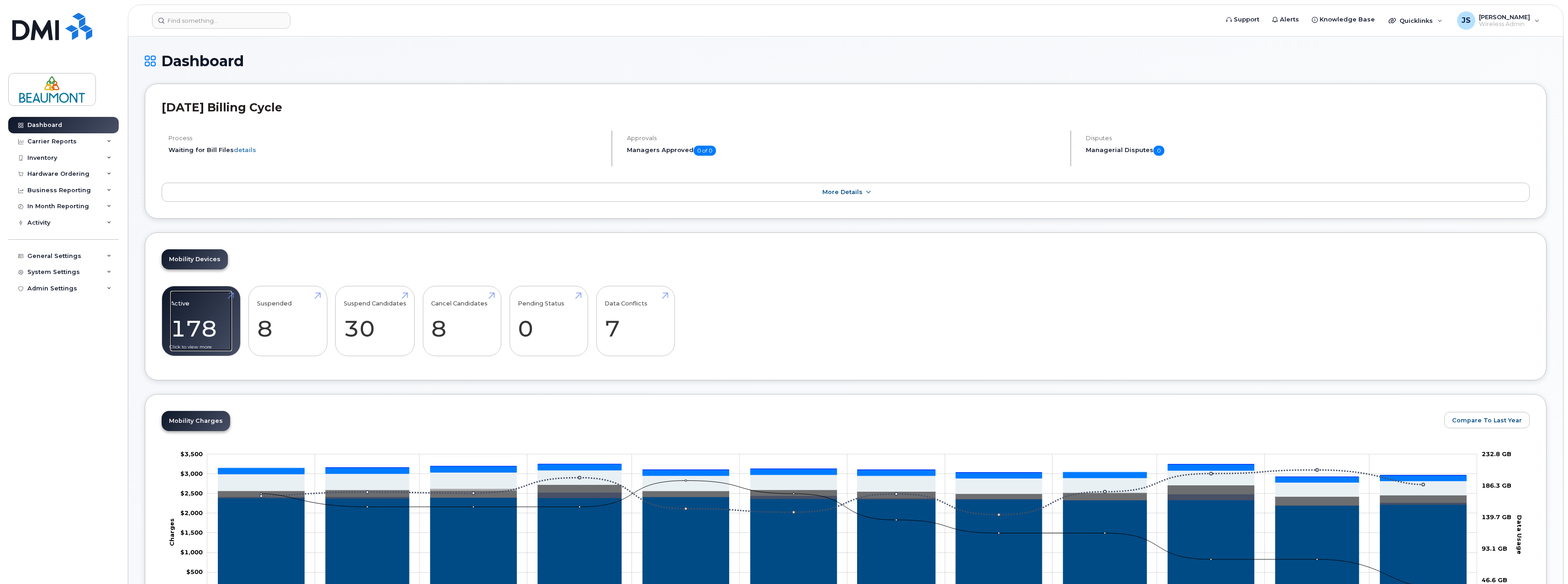
click at [213, 311] on link "Active 178" at bounding box center [201, 321] width 61 height 60
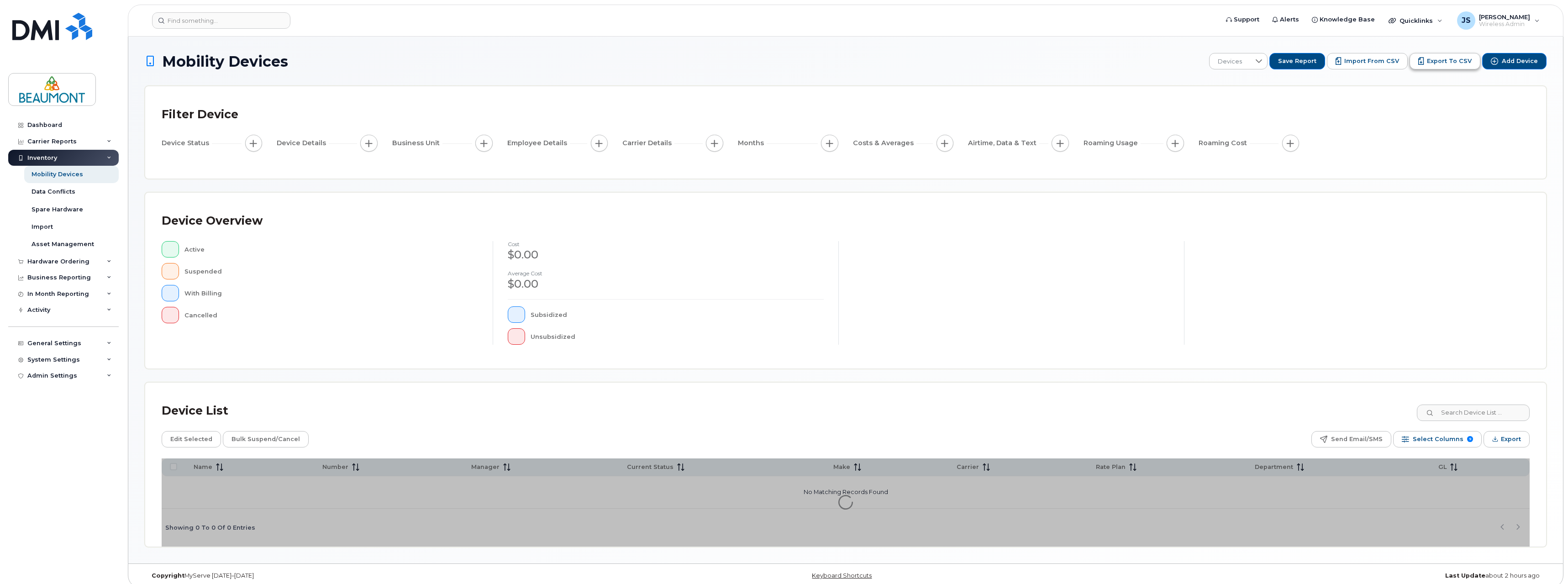
click at [1446, 59] on span "Export to CSV" at bounding box center [1449, 62] width 45 height 9
